Goal: Information Seeking & Learning: Learn about a topic

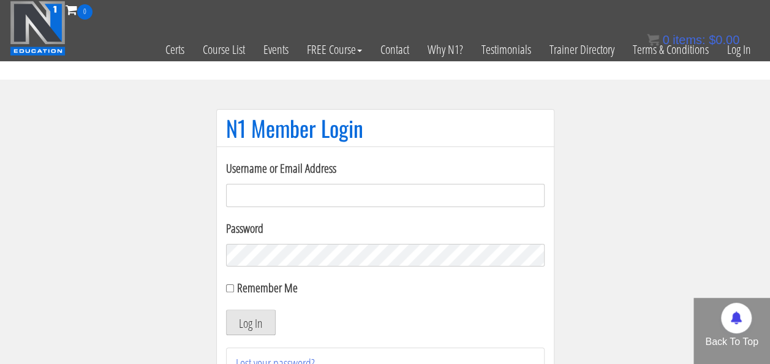
type input "[EMAIL_ADDRESS][PERSON_NAME][DOMAIN_NAME]"
click at [247, 319] on button "Log In" at bounding box center [251, 322] width 50 height 26
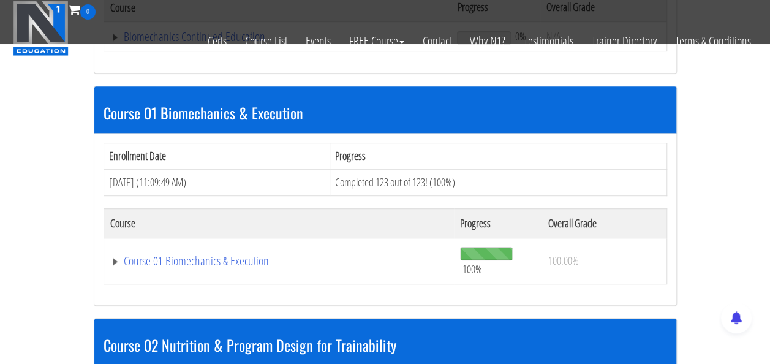
scroll to position [527, 0]
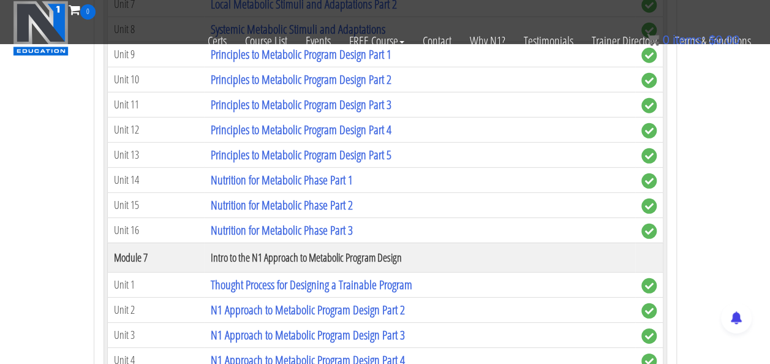
scroll to position [1694, 0]
click at [269, 276] on link "Thought Process for Designing a Trainable Program" at bounding box center [310, 284] width 201 height 17
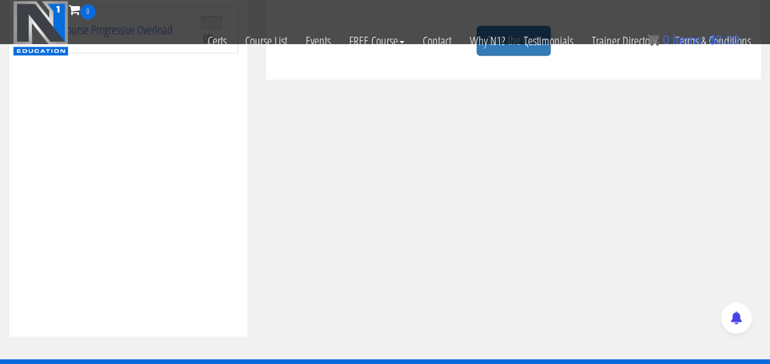
scroll to position [314, 0]
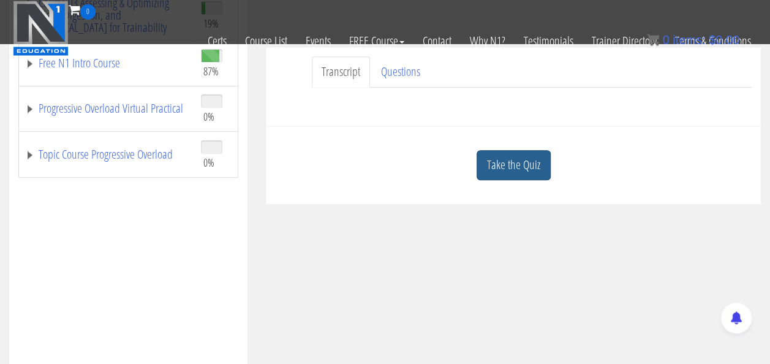
click at [511, 152] on link "Take the Quiz" at bounding box center [513, 165] width 74 height 30
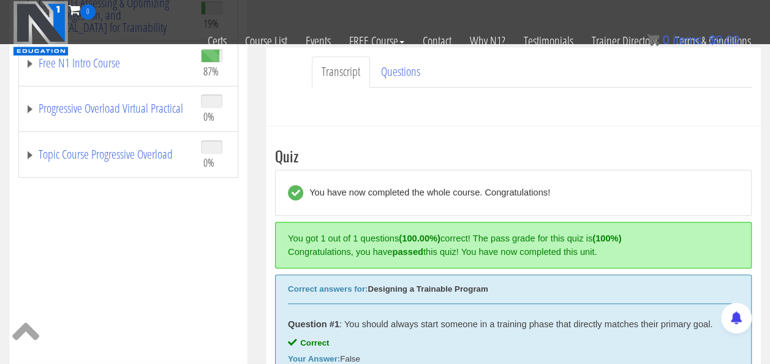
scroll to position [571, 0]
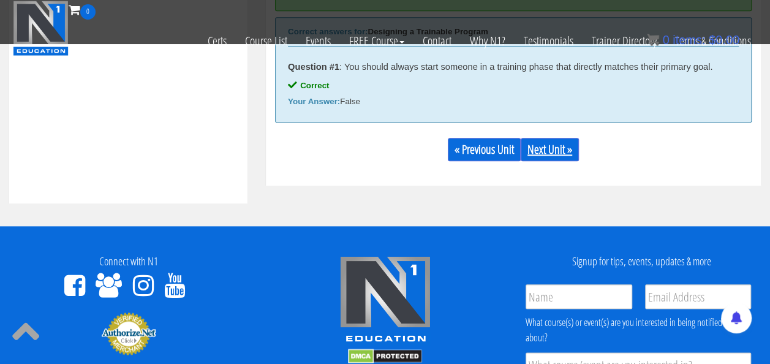
click at [538, 149] on link "Next Unit »" at bounding box center [550, 149] width 58 height 23
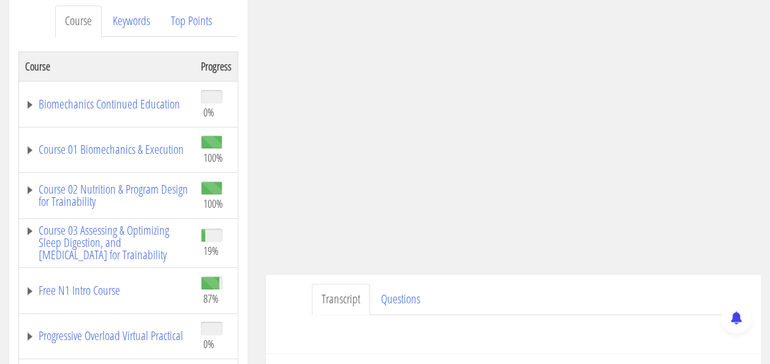
scroll to position [167, 0]
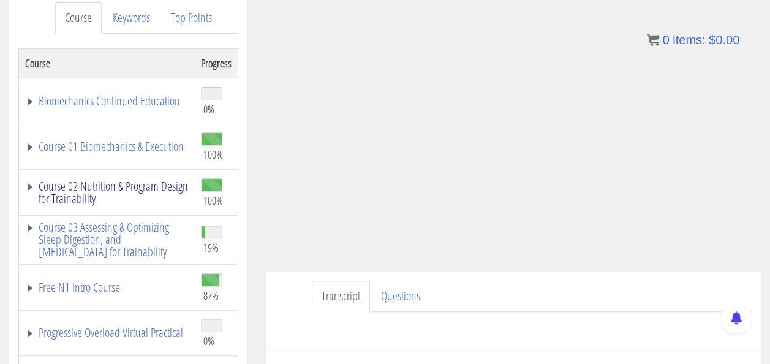
click at [63, 186] on link "Course 02 Nutrition & Program Design for Trainability" at bounding box center [107, 192] width 164 height 24
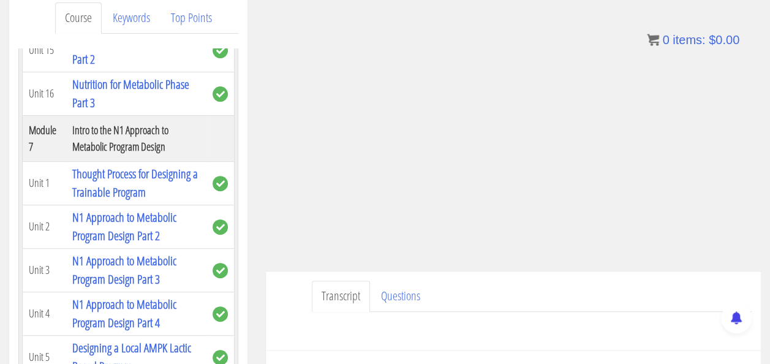
scroll to position [1786, 0]
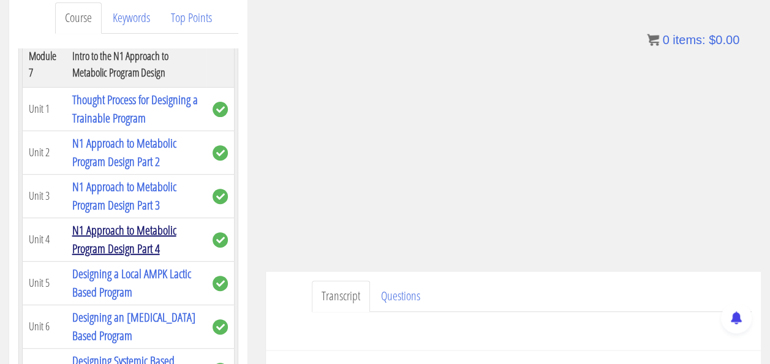
click at [110, 241] on link "N1 Approach to Metabolic Program Design Part 4" at bounding box center [124, 239] width 104 height 35
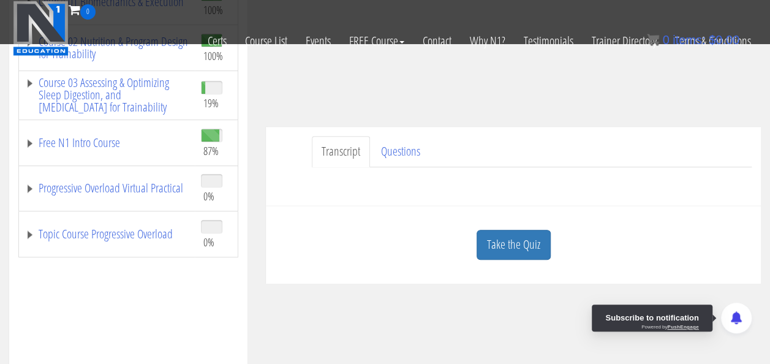
scroll to position [235, 0]
click at [527, 242] on link "Take the Quiz" at bounding box center [513, 244] width 74 height 30
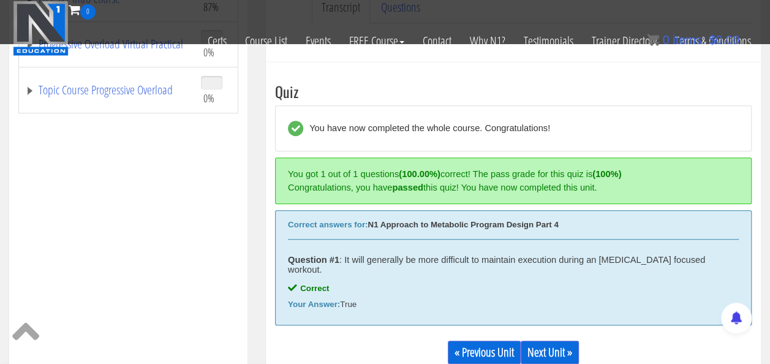
scroll to position [379, 0]
click at [549, 344] on link "Next Unit »" at bounding box center [550, 351] width 58 height 23
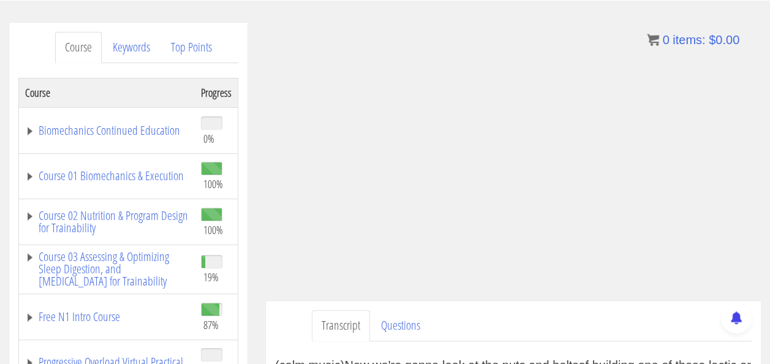
scroll to position [138, 0]
click at [88, 214] on link "Course 02 Nutrition & Program Design for Trainability" at bounding box center [107, 221] width 164 height 24
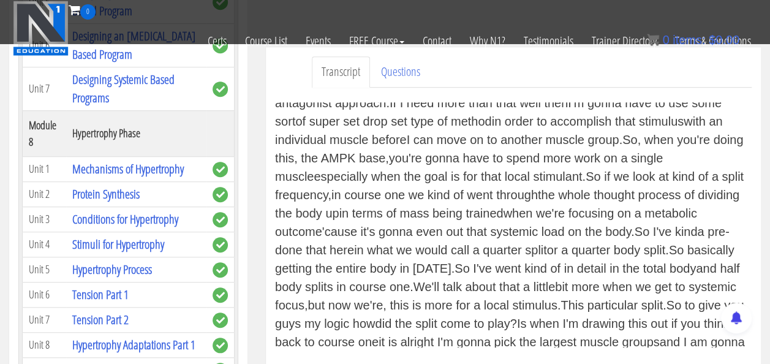
scroll to position [498, 0]
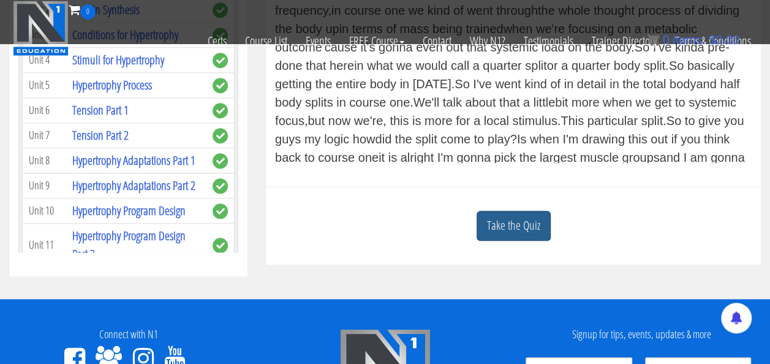
click at [505, 228] on link "Take the Quiz" at bounding box center [513, 226] width 74 height 30
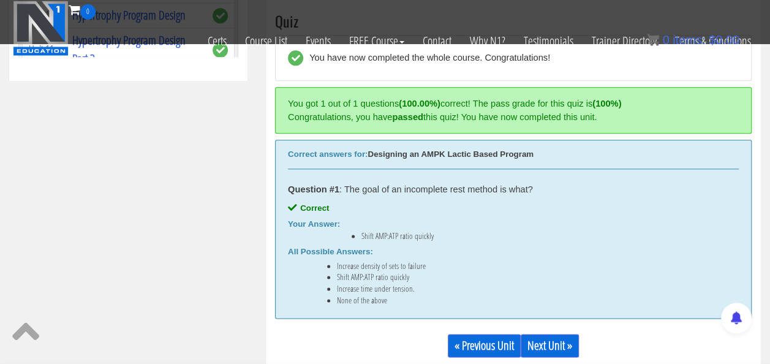
scroll to position [694, 0]
click at [530, 339] on link "Next Unit »" at bounding box center [550, 344] width 58 height 23
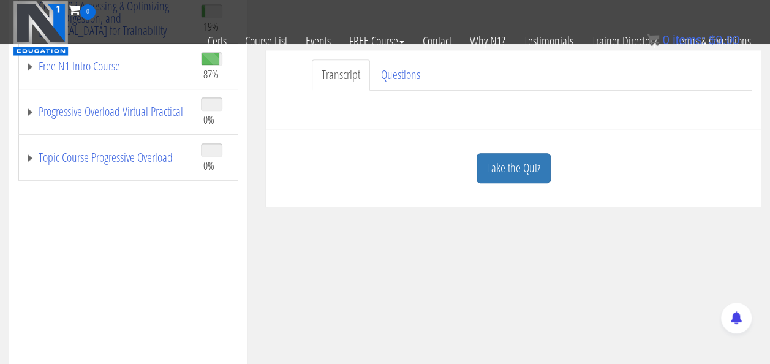
scroll to position [314, 0]
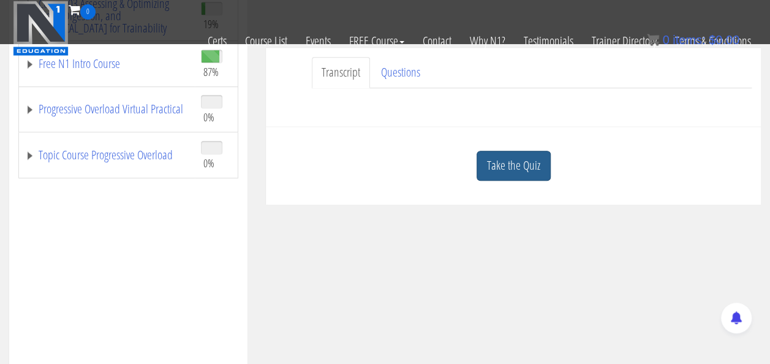
click at [507, 170] on link "Take the Quiz" at bounding box center [513, 166] width 74 height 30
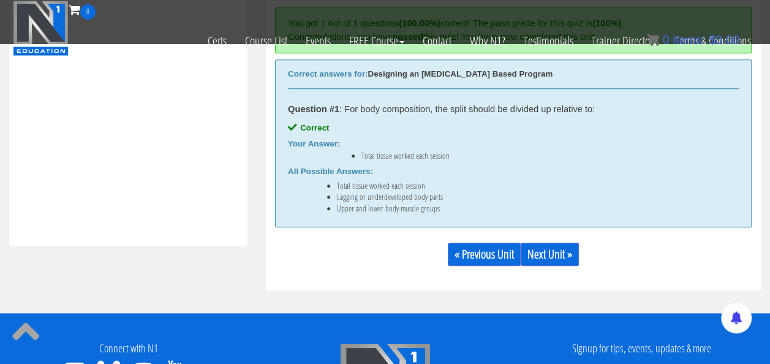
scroll to position [530, 0]
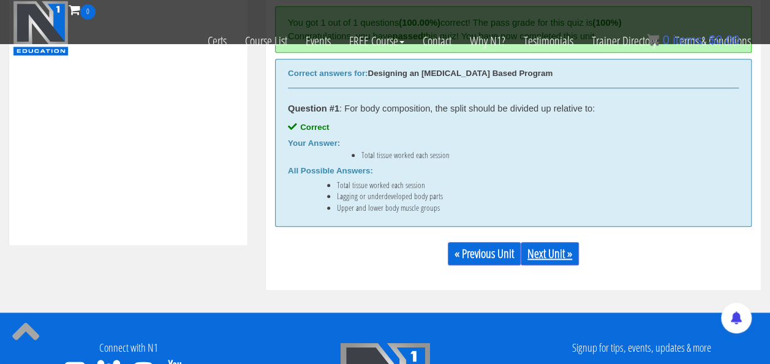
click at [549, 248] on link "Next Unit »" at bounding box center [550, 253] width 58 height 23
